Goal: Find specific page/section: Find specific page/section

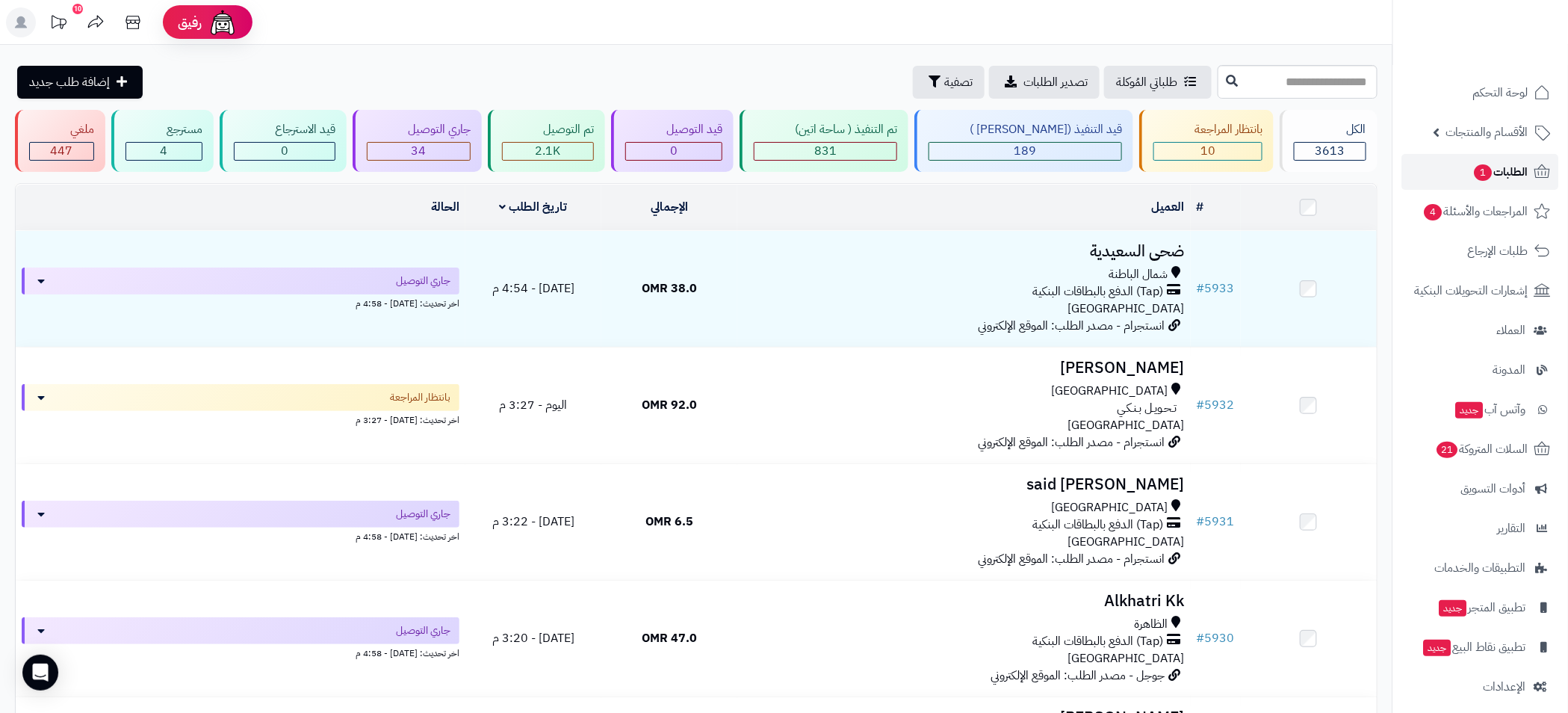
click at [1503, 173] on span "الطلبات 1" at bounding box center [1500, 172] width 55 height 21
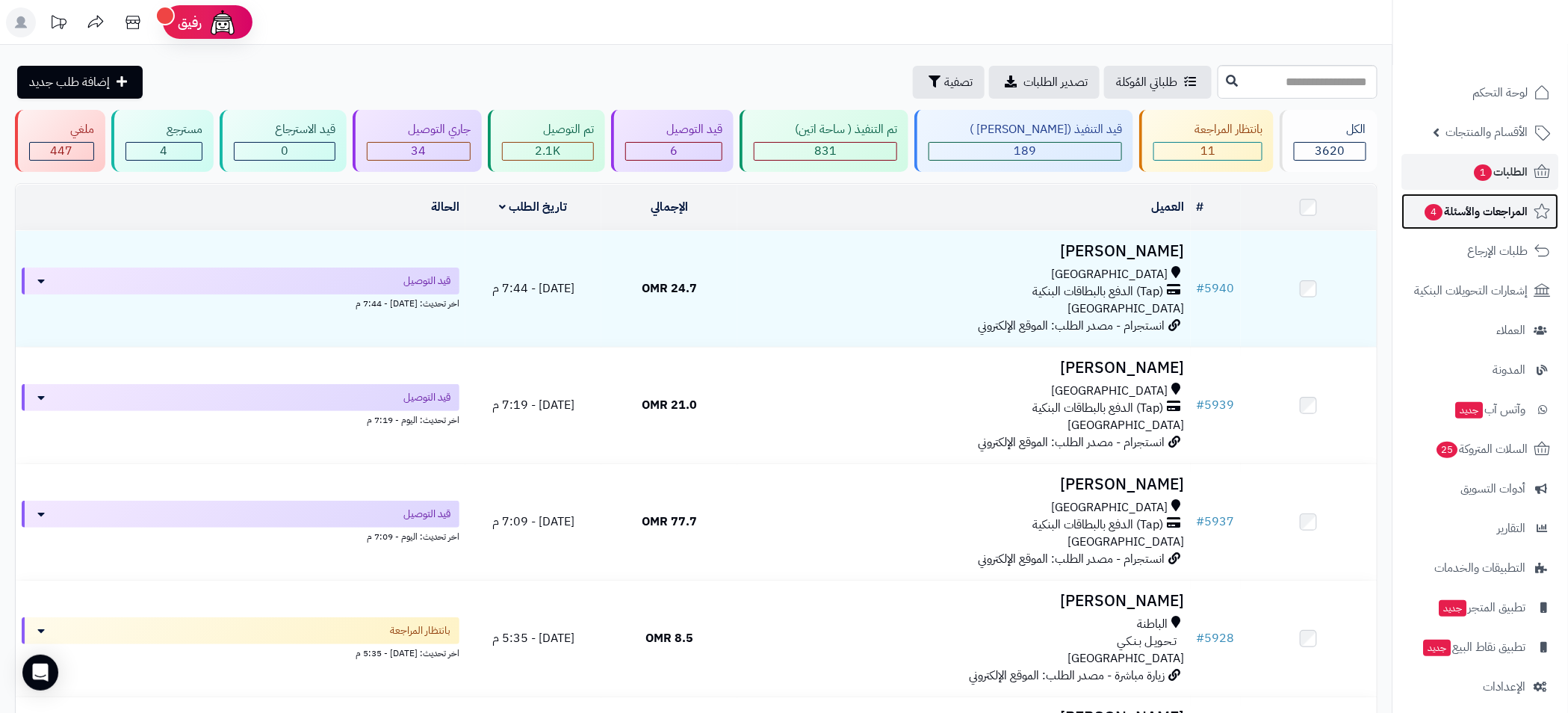
click at [1495, 220] on span "المراجعات والأسئلة 4" at bounding box center [1477, 211] width 105 height 21
